Goal: Find specific page/section

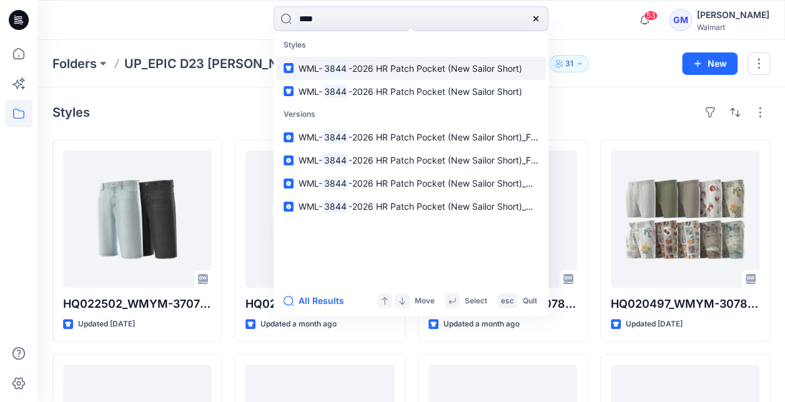
type input "****"
click at [331, 72] on mark "3844" at bounding box center [335, 68] width 26 height 14
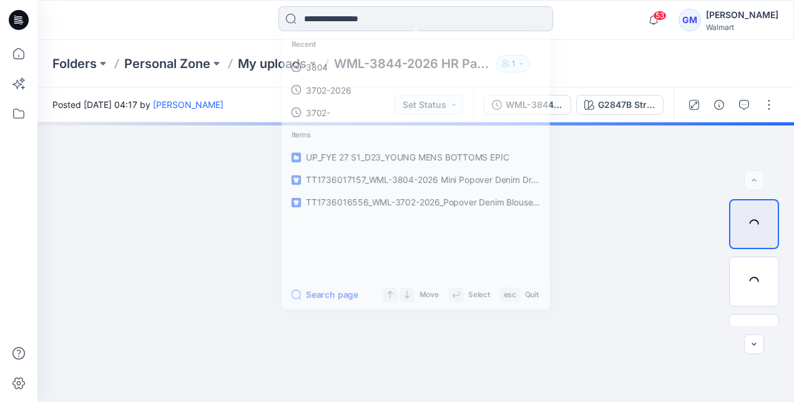
click at [312, 22] on input at bounding box center [416, 18] width 275 height 25
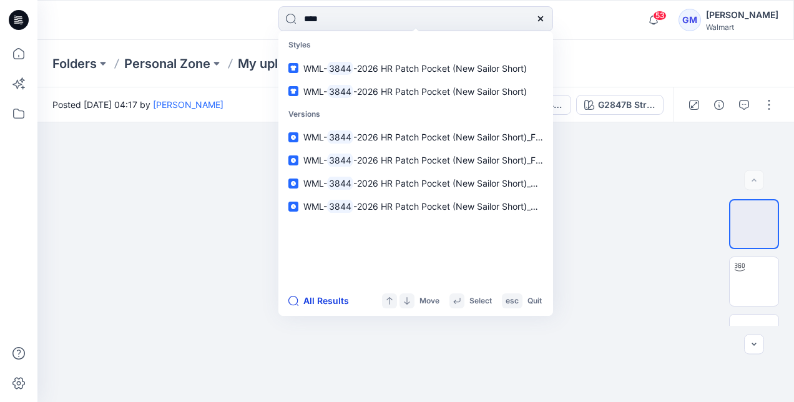
type input "****"
click at [318, 297] on button "All Results" at bounding box center [323, 301] width 69 height 15
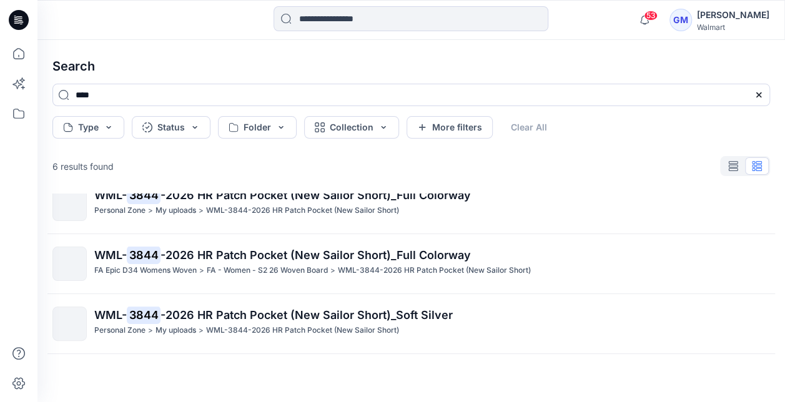
scroll to position [127, 0]
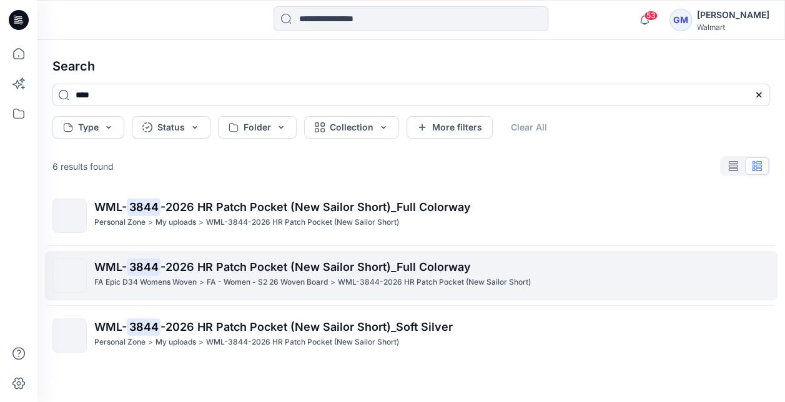
click at [275, 272] on span "-2026 HR Patch Pocket (New Sailor Short)_Full Colorway" at bounding box center [316, 266] width 310 height 13
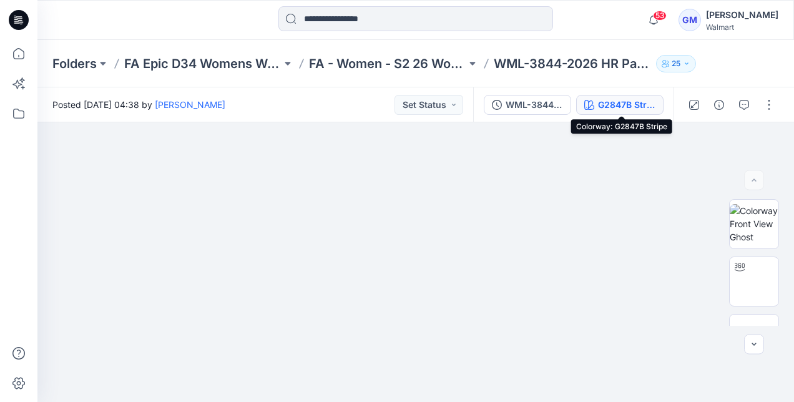
click at [633, 106] on div "G2847B Stripe" at bounding box center [626, 105] width 57 height 14
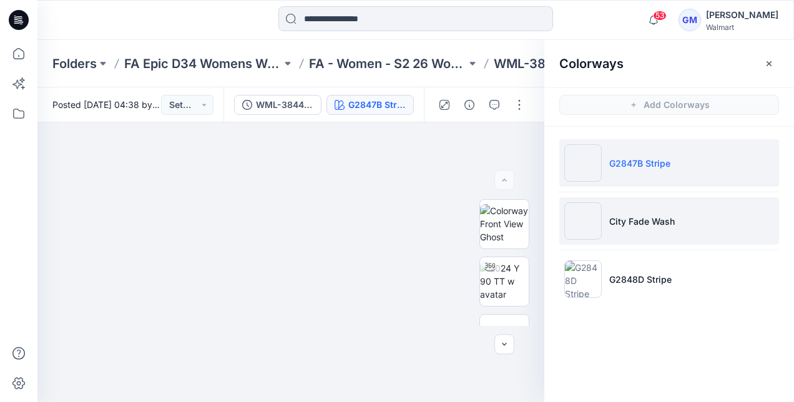
click at [653, 222] on p "City Fade Wash" at bounding box center [643, 221] width 66 height 13
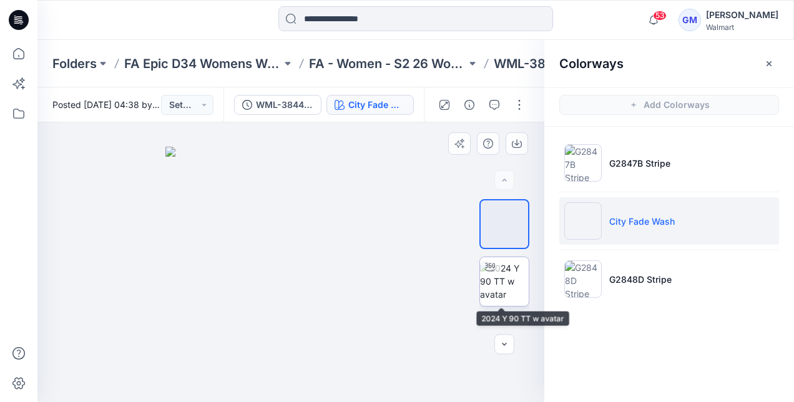
click at [493, 292] on img at bounding box center [504, 281] width 49 height 39
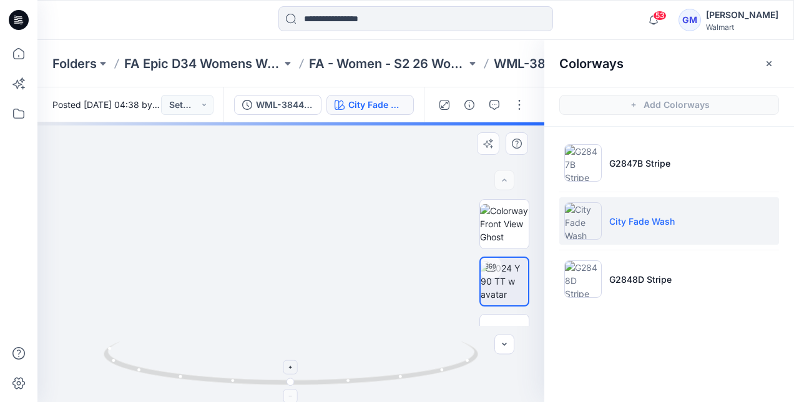
click at [411, 382] on icon at bounding box center [293, 365] width 378 height 47
drag, startPoint x: 288, startPoint y: 386, endPoint x: 398, endPoint y: 261, distance: 166.8
click at [359, 370] on icon at bounding box center [293, 365] width 378 height 47
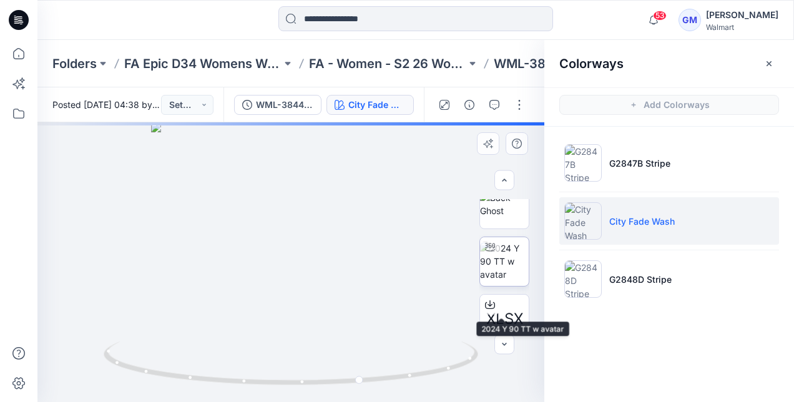
scroll to position [125, 0]
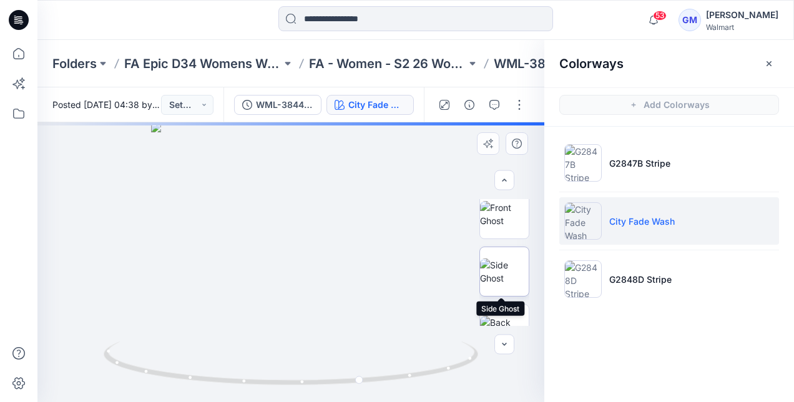
click at [506, 276] on img at bounding box center [504, 272] width 49 height 26
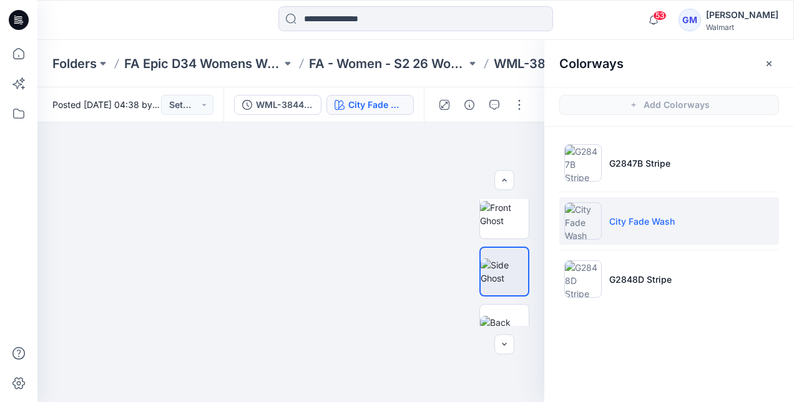
click at [770, 60] on icon "button" at bounding box center [769, 64] width 10 height 10
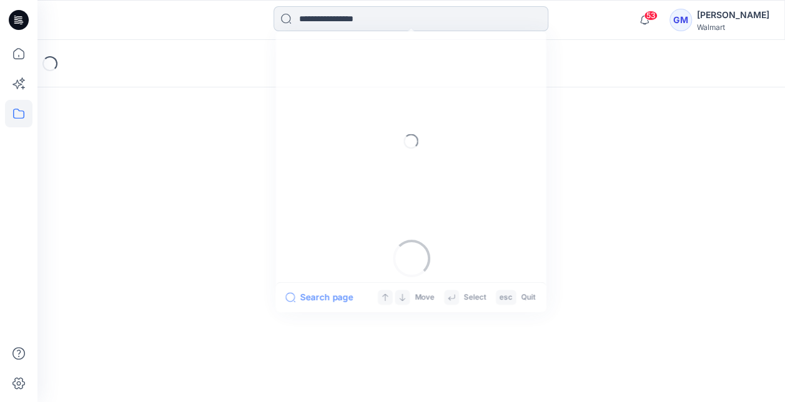
click at [333, 26] on input at bounding box center [411, 18] width 275 height 25
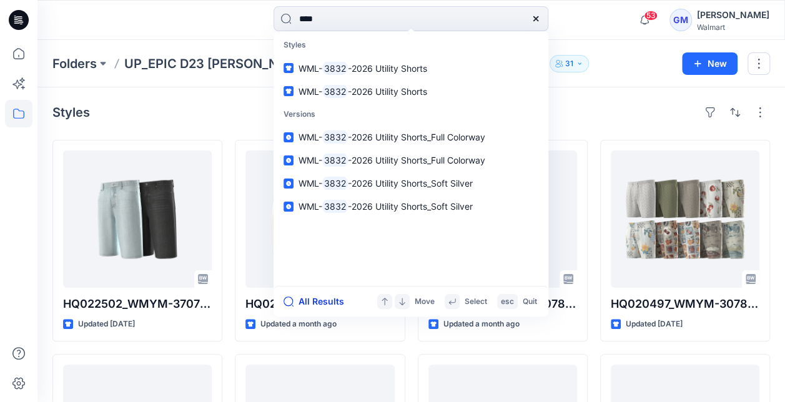
type input "****"
click at [313, 302] on button "All Results" at bounding box center [318, 301] width 69 height 15
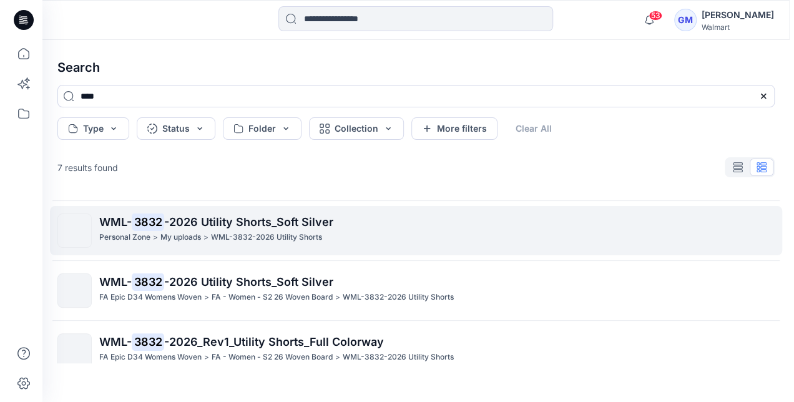
scroll to position [250, 0]
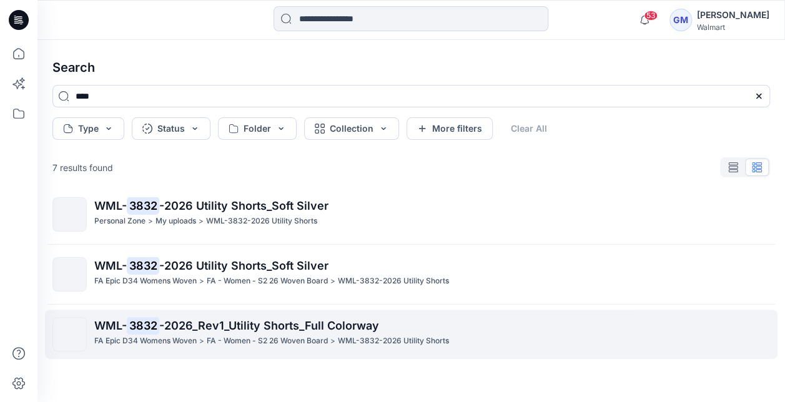
click at [240, 322] on span "-2026_Rev1_Utility Shorts_Full Colorway" at bounding box center [269, 325] width 220 height 13
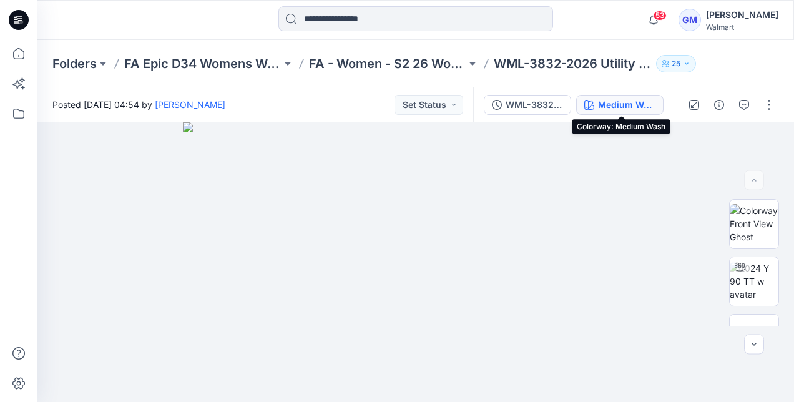
click at [620, 105] on div "Medium Wash" at bounding box center [626, 105] width 57 height 14
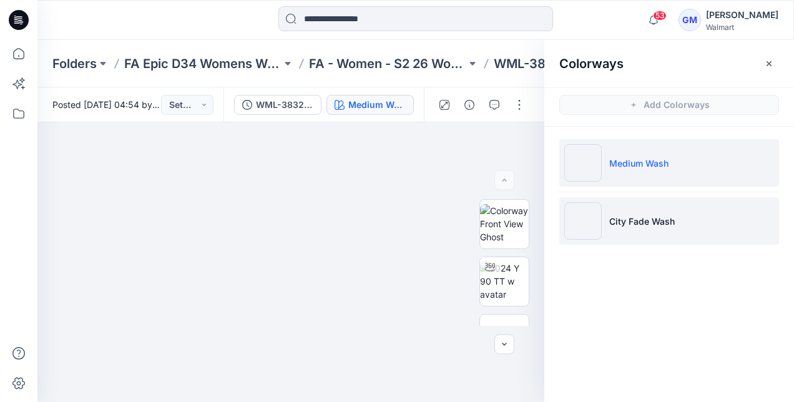
click at [615, 216] on p "City Fade Wash" at bounding box center [643, 221] width 66 height 13
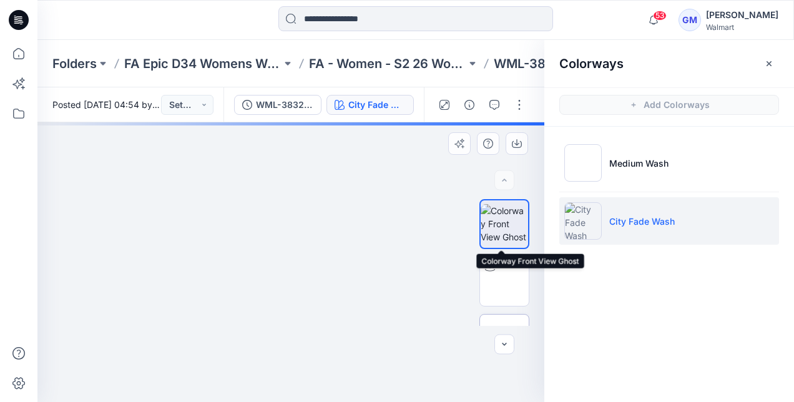
scroll to position [187, 0]
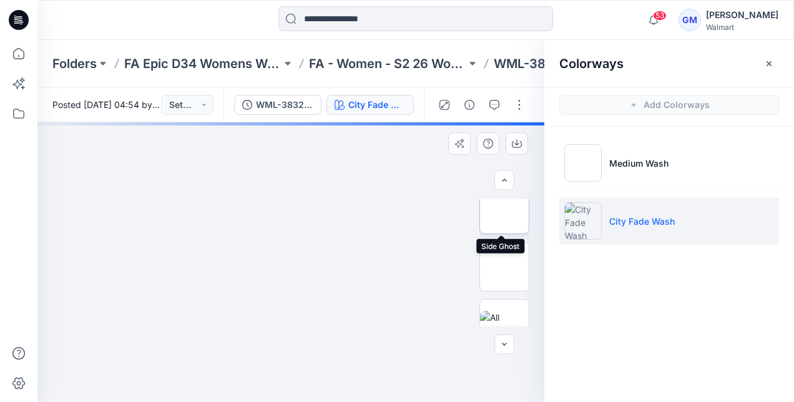
click at [505, 209] on img at bounding box center [505, 209] width 0 height 0
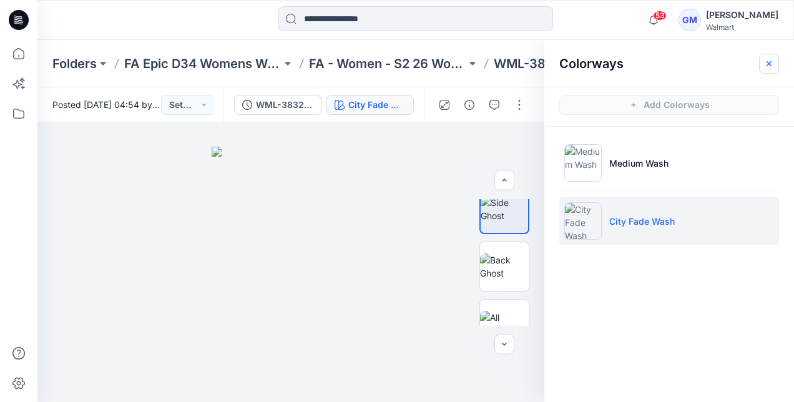
click at [768, 64] on icon "button" at bounding box center [769, 64] width 10 height 10
